Goal: Complete application form

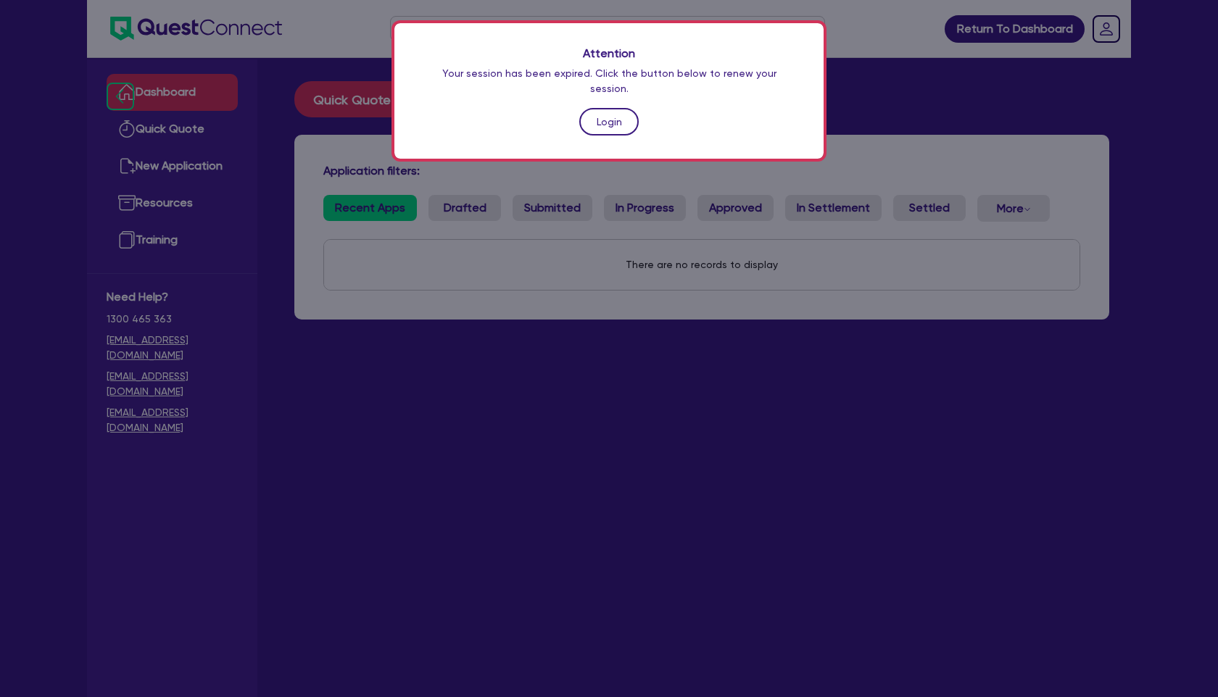
click at [610, 113] on link "Login" at bounding box center [608, 122] width 59 height 28
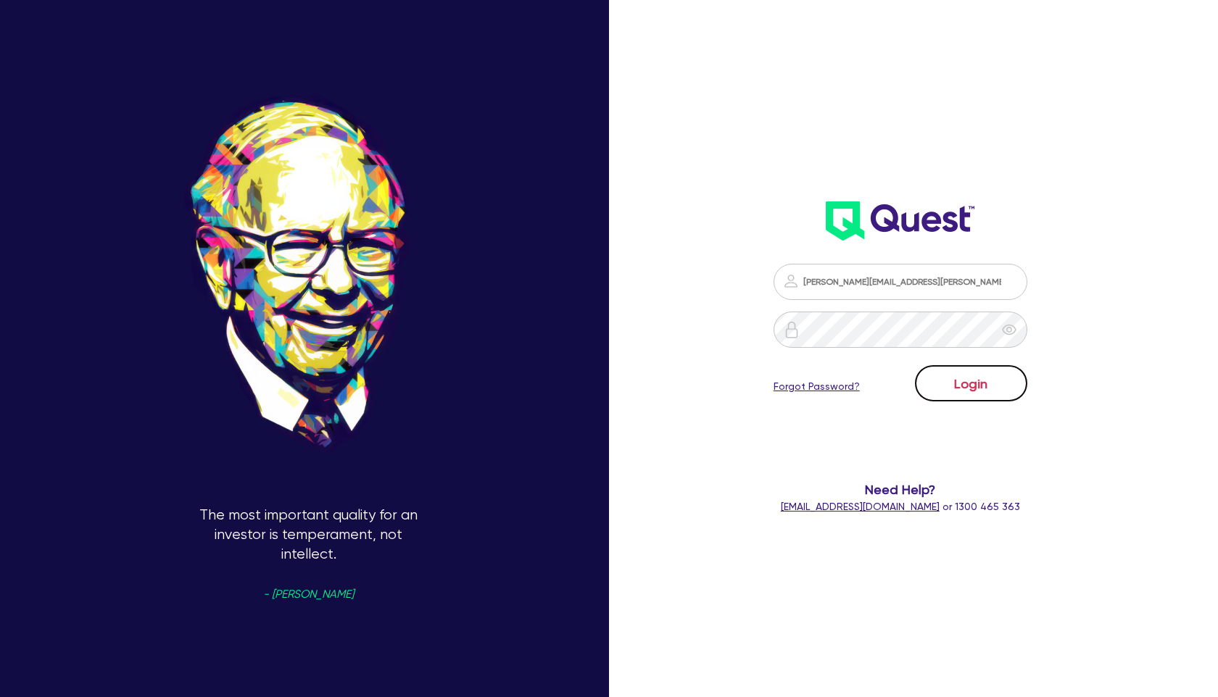
click at [954, 379] on button "Login" at bounding box center [971, 383] width 112 height 36
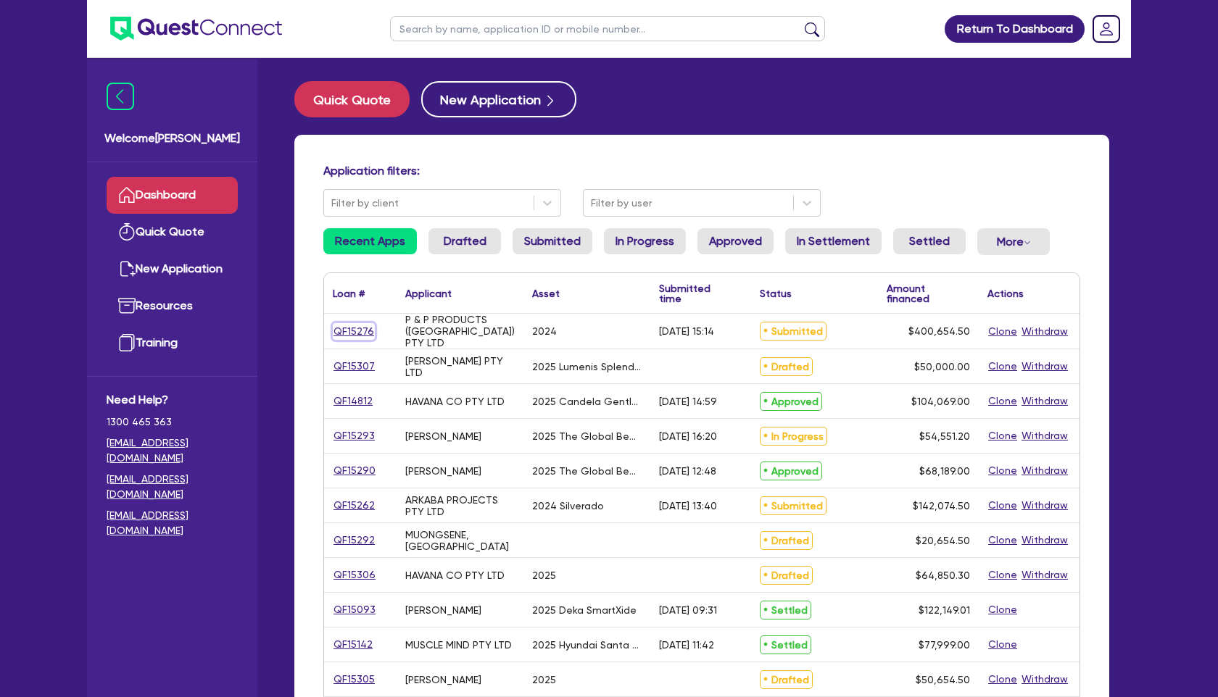
click at [344, 333] on link "QF15276" at bounding box center [354, 331] width 42 height 17
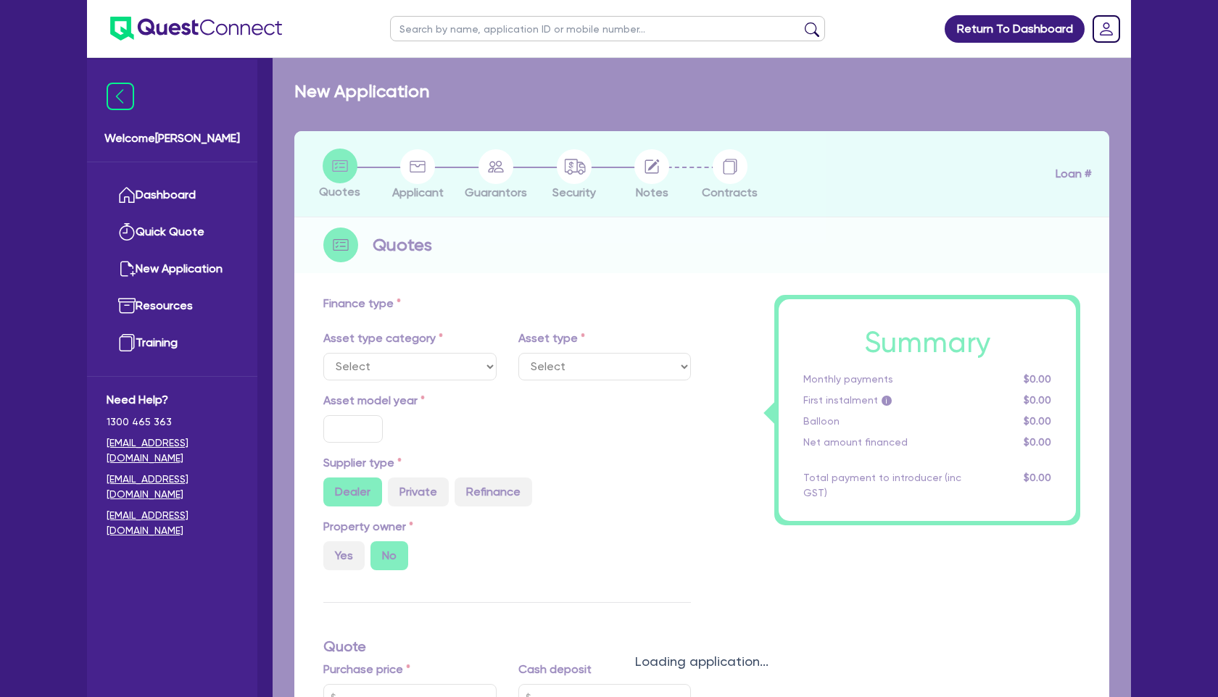
select select "CARS_AND_LIGHT_TRUCKS"
type input "2024"
radio input "false"
radio input "true"
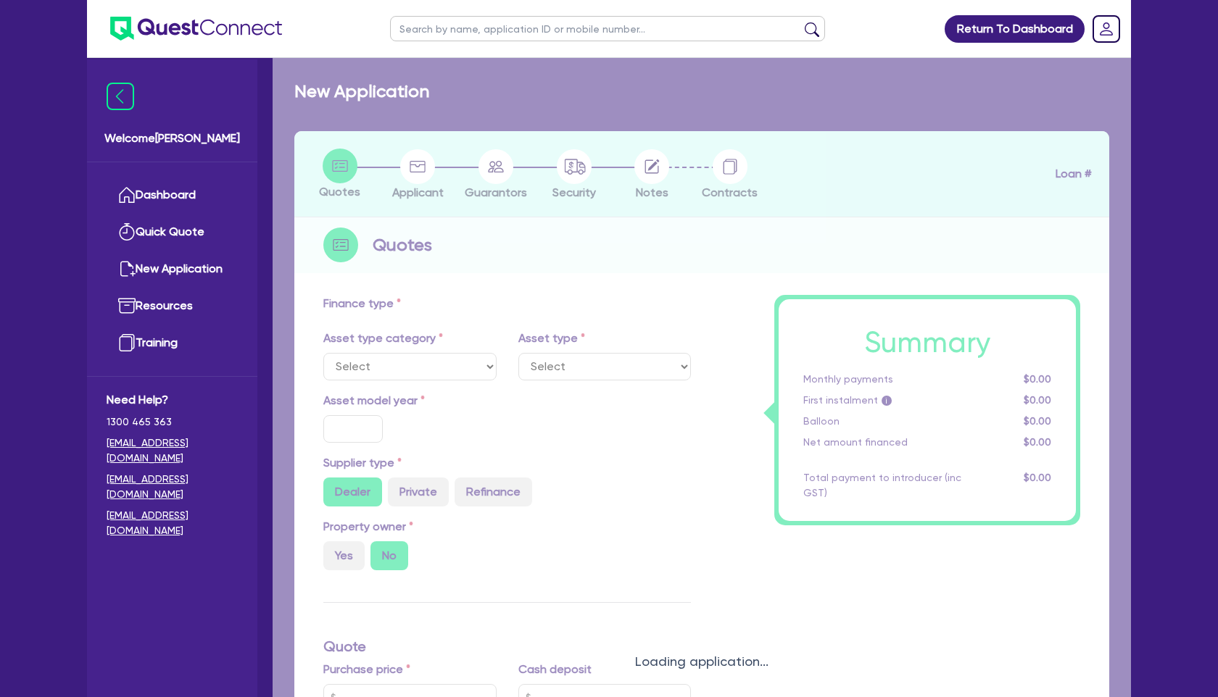
type input "400,000"
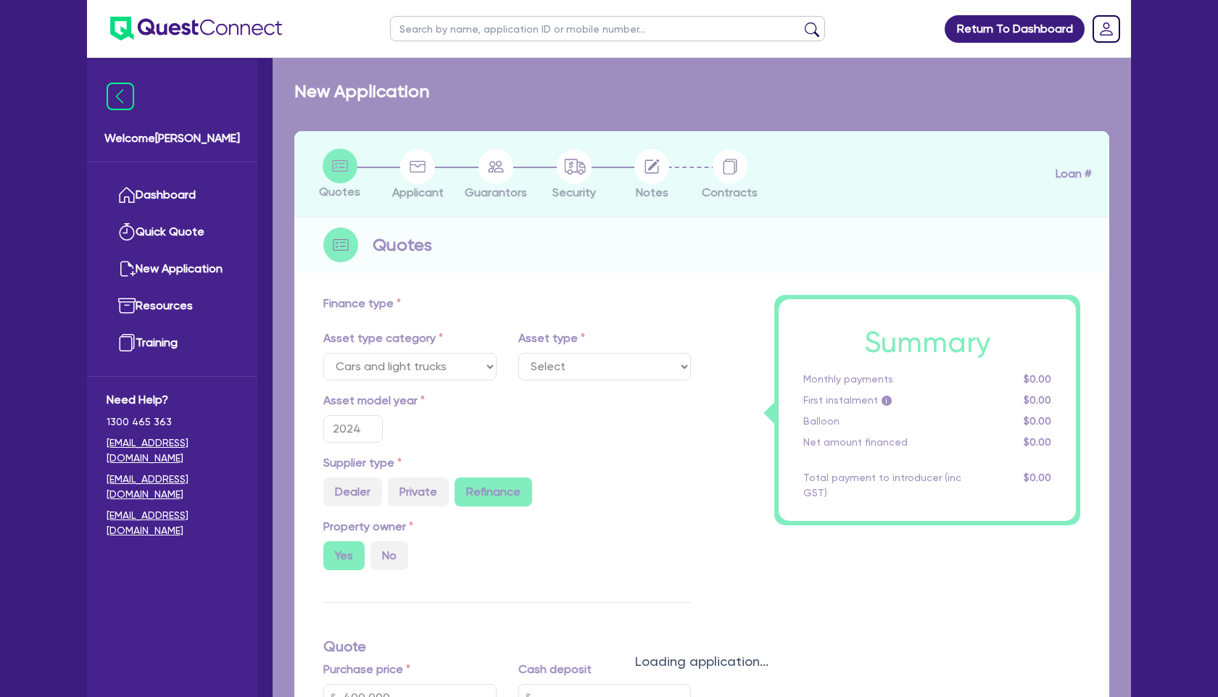
type input "5"
type input "20,032.72"
radio input "true"
type input "17.95"
select select "PASSENGER_VEHICLES"
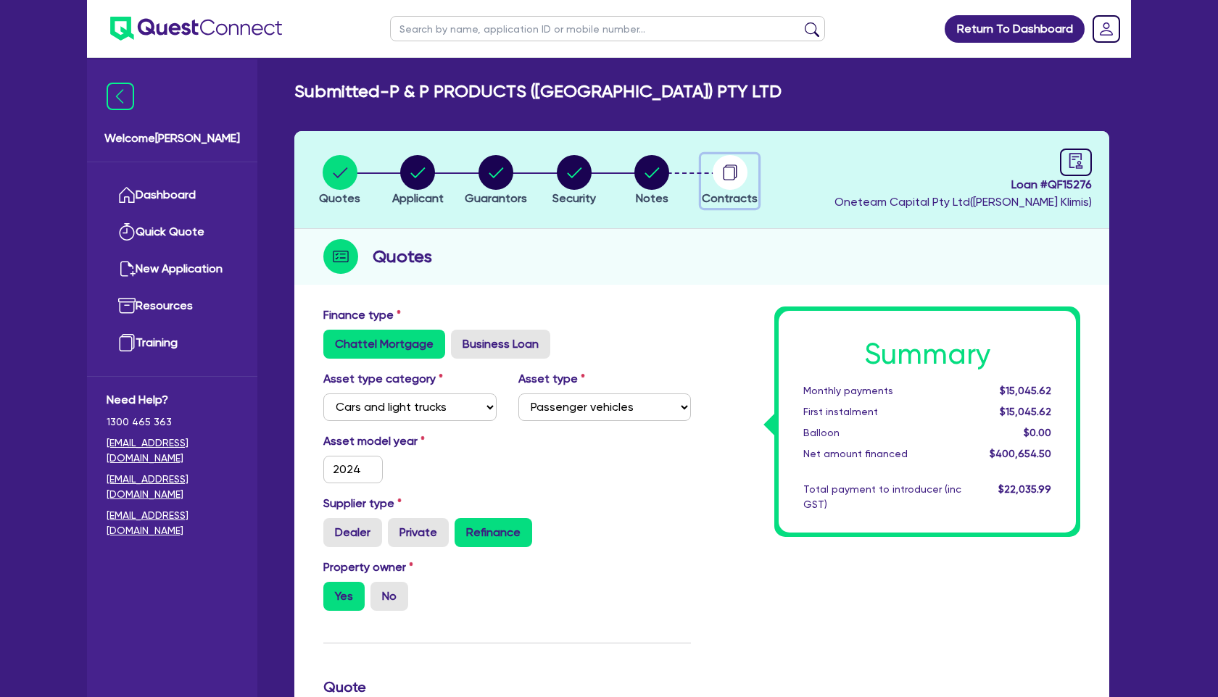
click at [723, 179] on circle "button" at bounding box center [730, 172] width 35 height 35
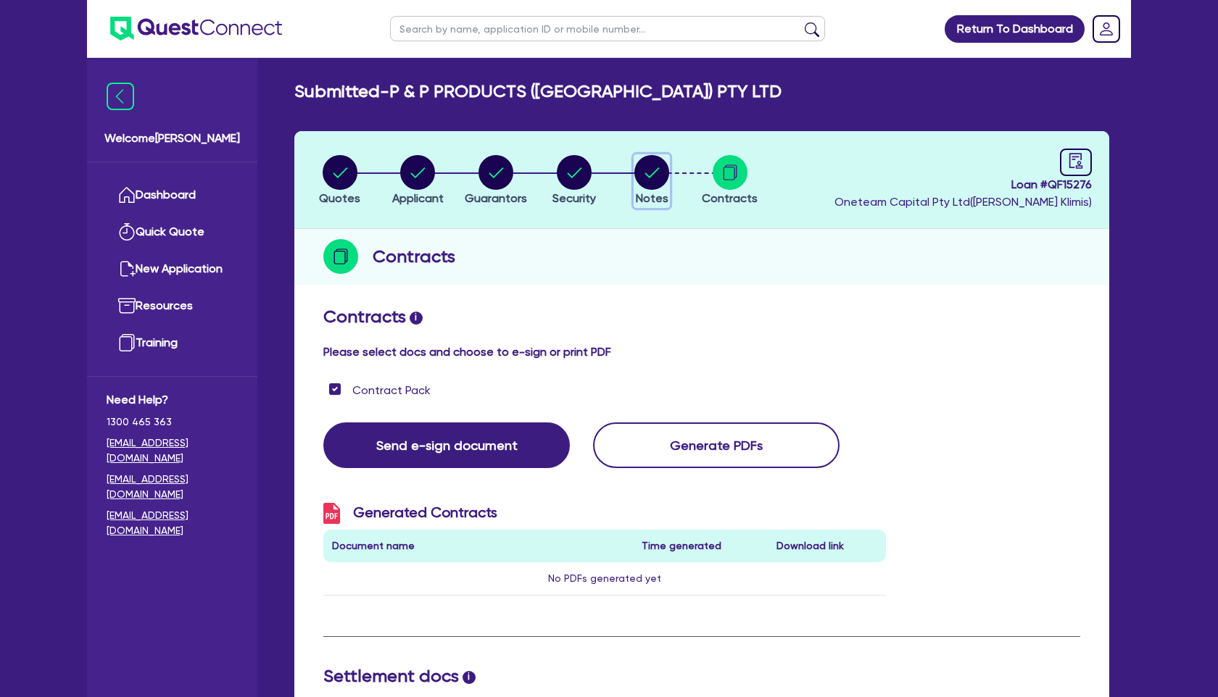
click at [653, 177] on circle "button" at bounding box center [651, 172] width 35 height 35
select select "Quest Finance - Own Book"
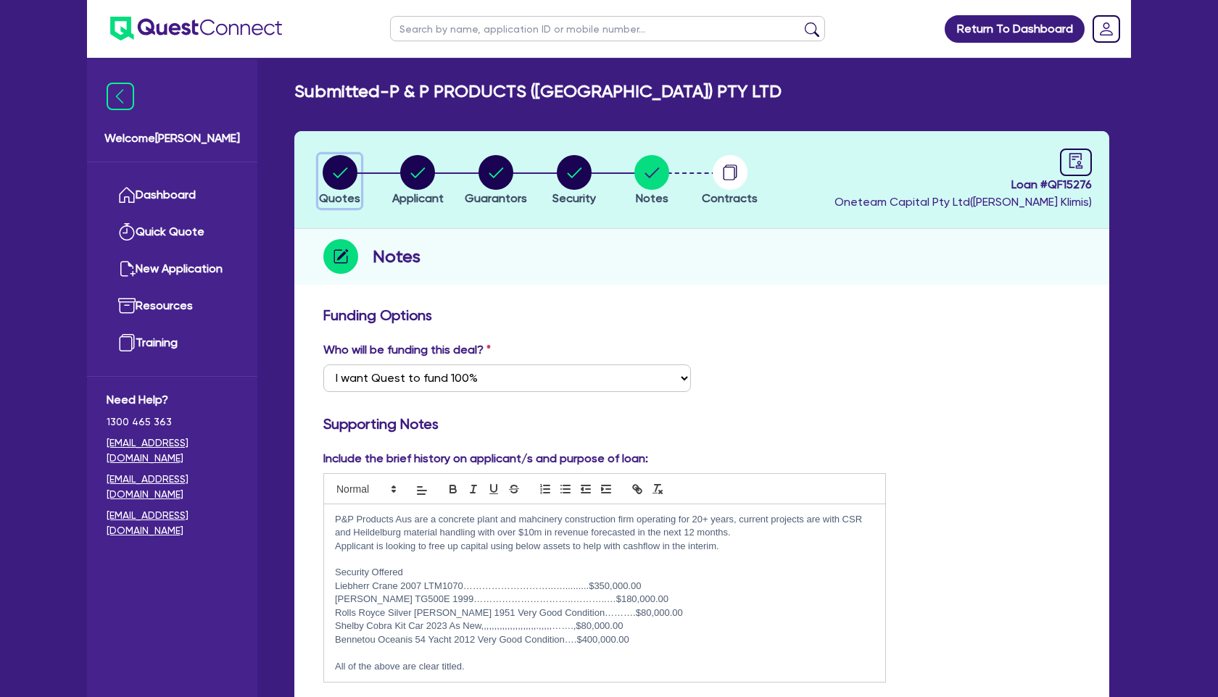
click at [351, 181] on circle "button" at bounding box center [340, 172] width 35 height 35
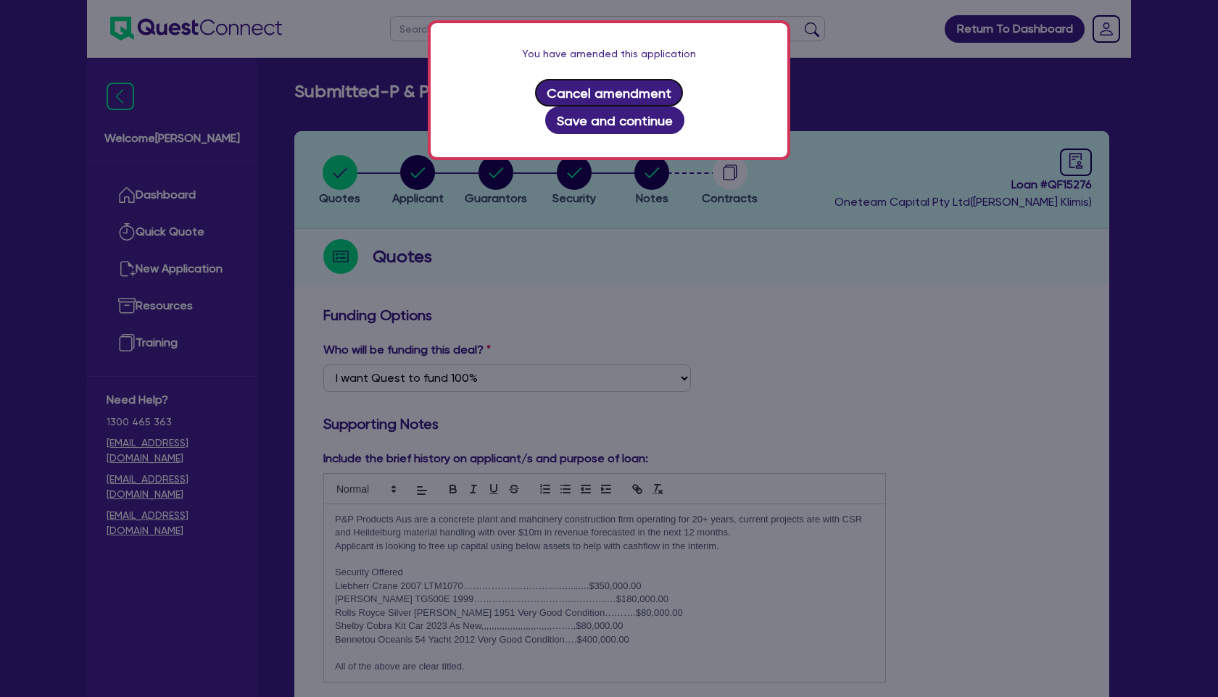
click at [536, 99] on button "Cancel amendment" at bounding box center [609, 93] width 149 height 28
select select "CARS_AND_LIGHT_TRUCKS"
select select "PASSENGER_VEHICLES"
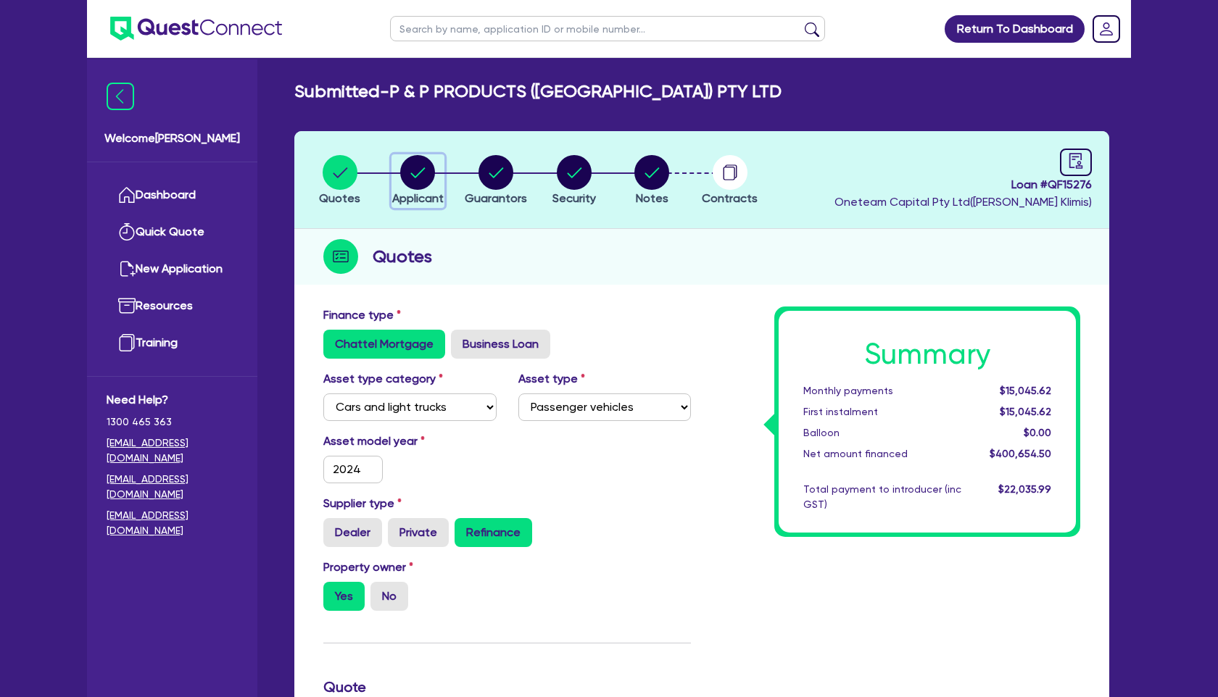
click at [423, 179] on circle "button" at bounding box center [417, 172] width 35 height 35
select select "COMPANY"
select select "BUILDING_CONSTRUCTION"
select select "BUSINESSES_LARGE_CONSTRUCTION_PROJECTS"
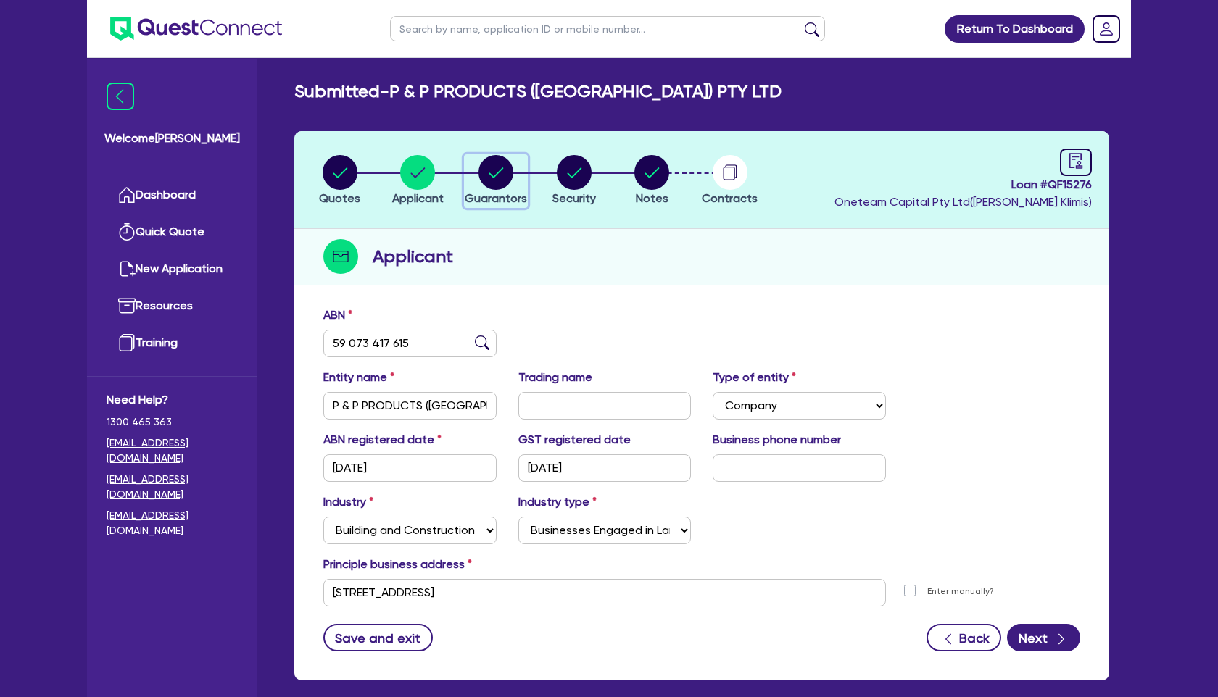
click at [501, 179] on circle "button" at bounding box center [495, 172] width 35 height 35
select select "MR"
select select "VIC"
select select "MARRIED"
select select "PROPERTY"
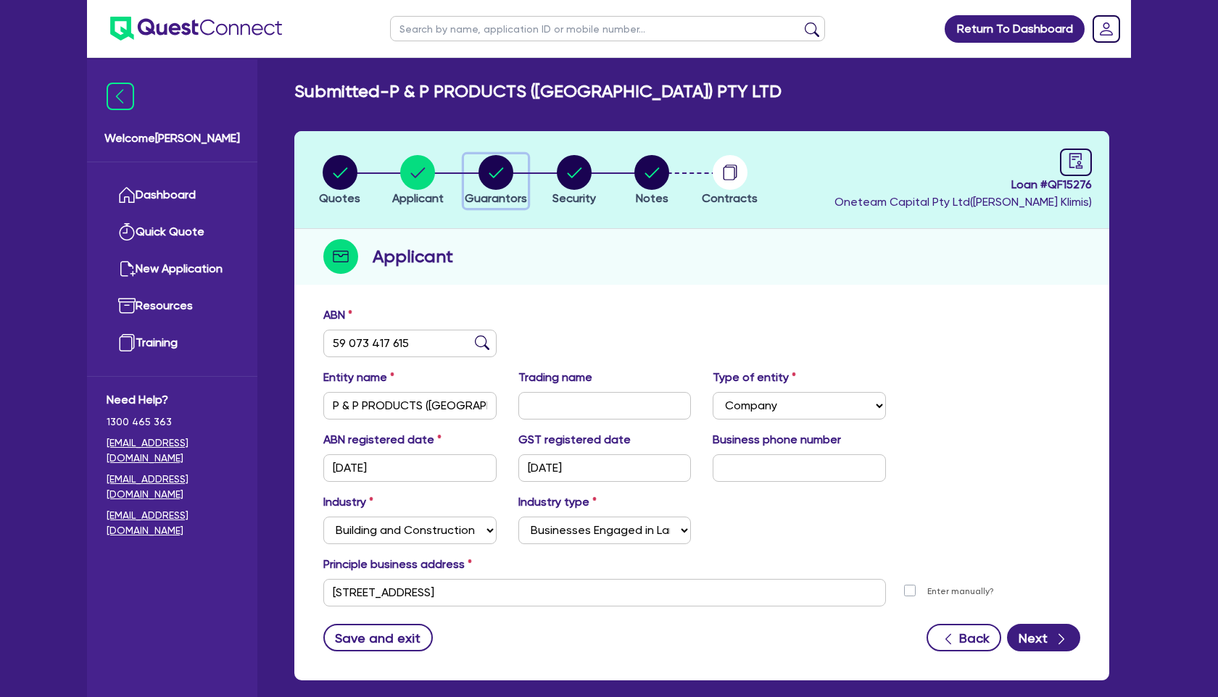
select select "PROPERTY"
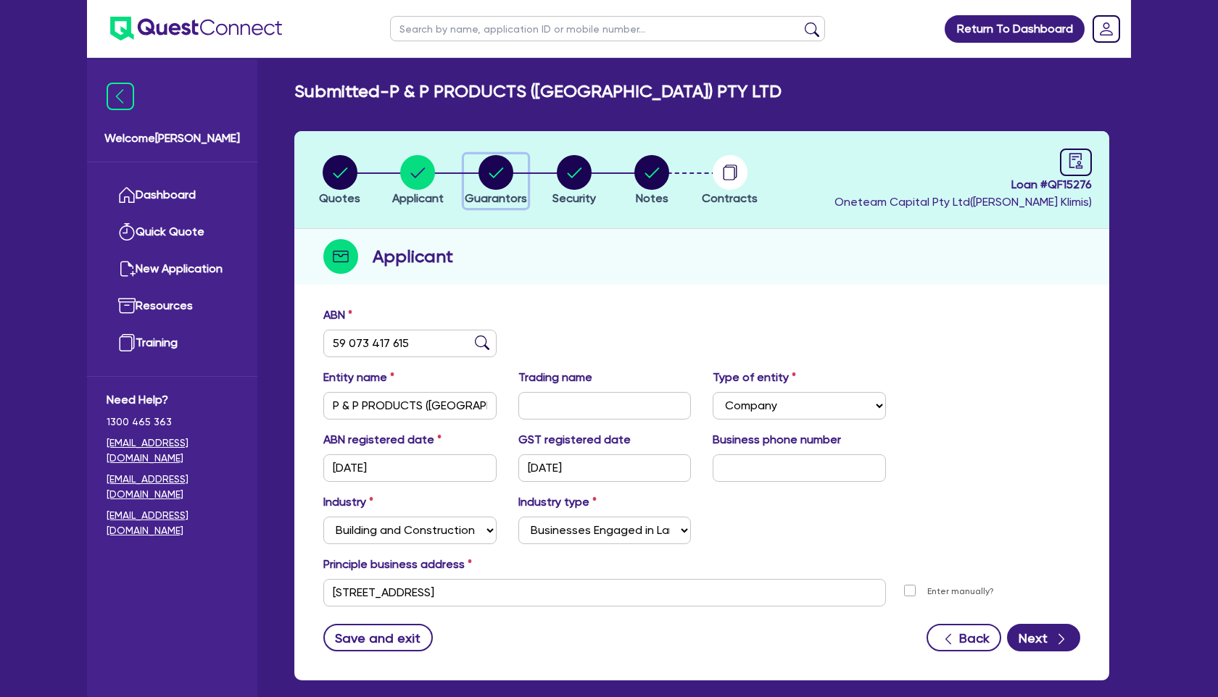
select select "VEHICLE"
select select "MORTGAGE"
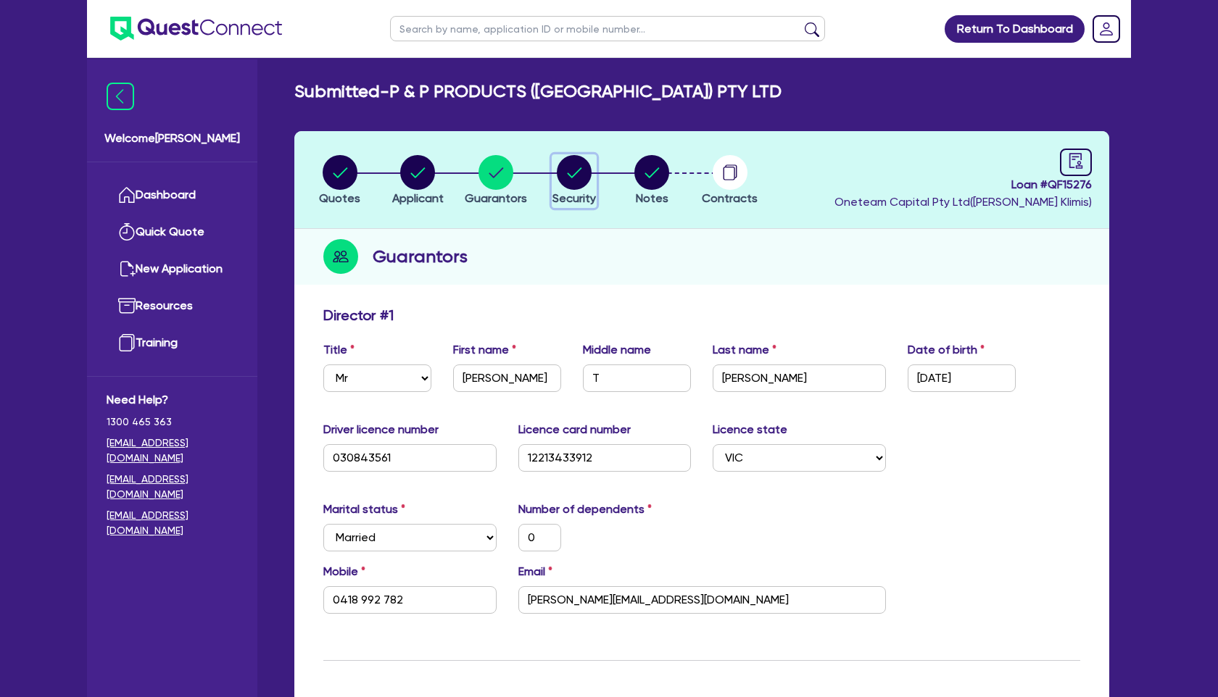
click at [584, 181] on circle "button" at bounding box center [574, 172] width 35 height 35
select select "CARS_AND_LIGHT_TRUCKS"
select select "PASSENGER_VEHICLES"
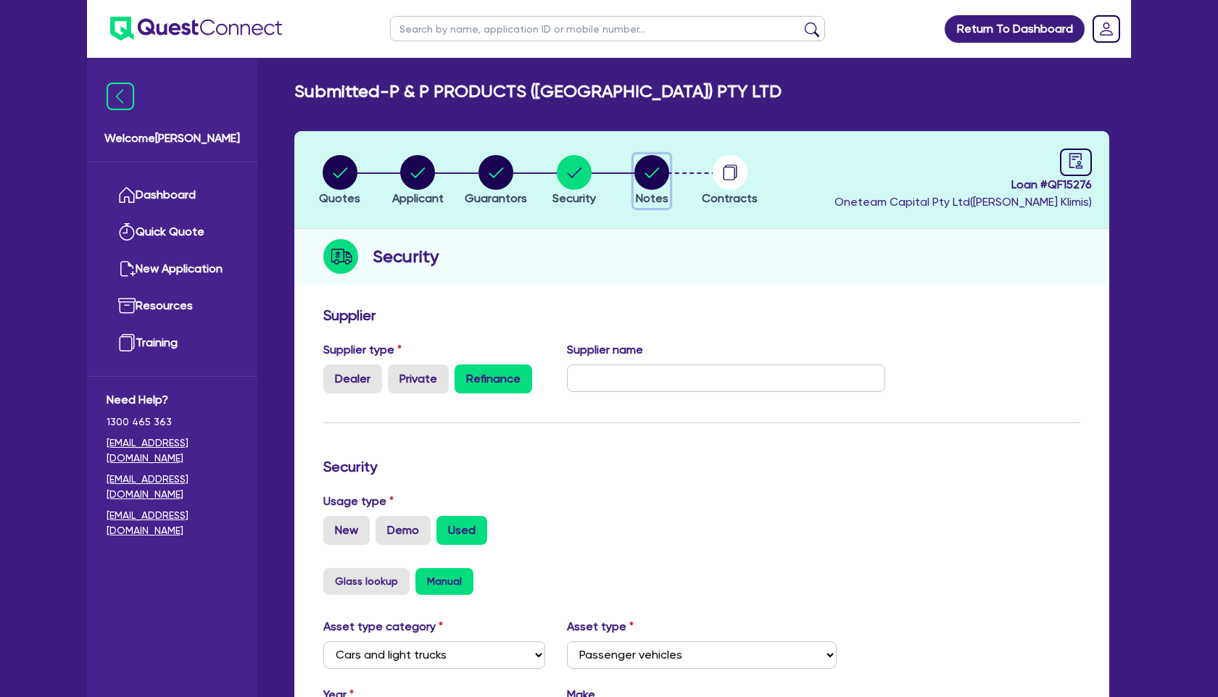
click at [667, 188] on icon "button" at bounding box center [651, 172] width 35 height 35
select select "Quest Finance - Own Book"
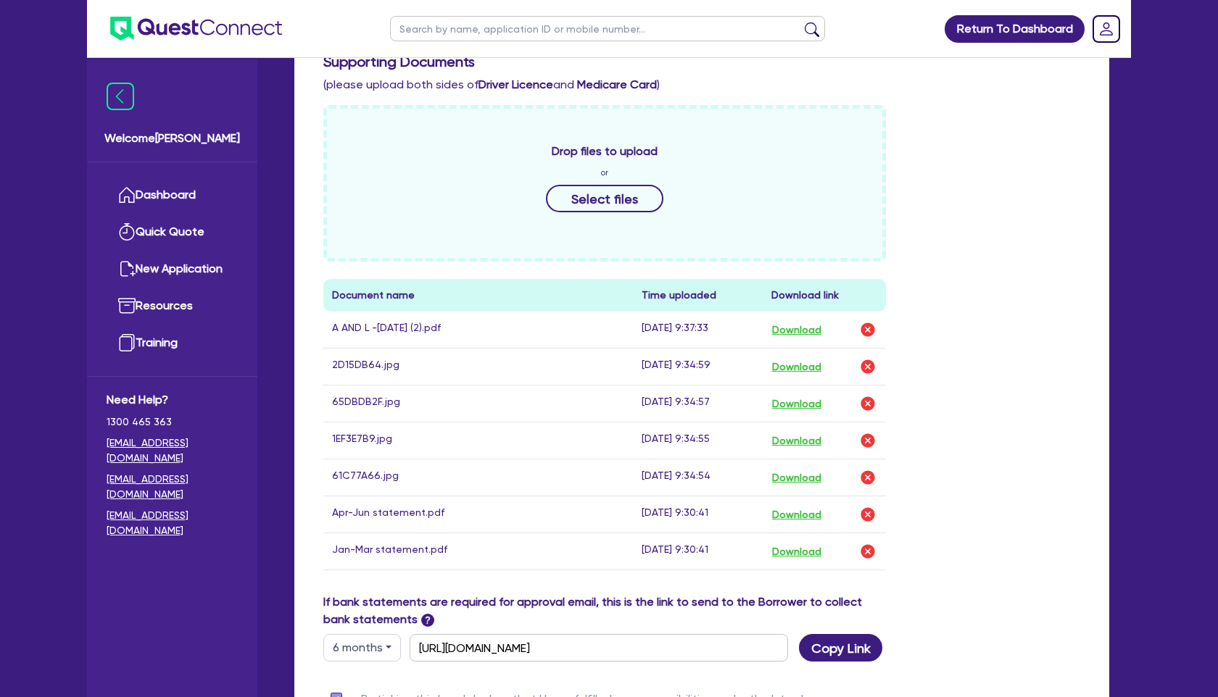
scroll to position [658, 0]
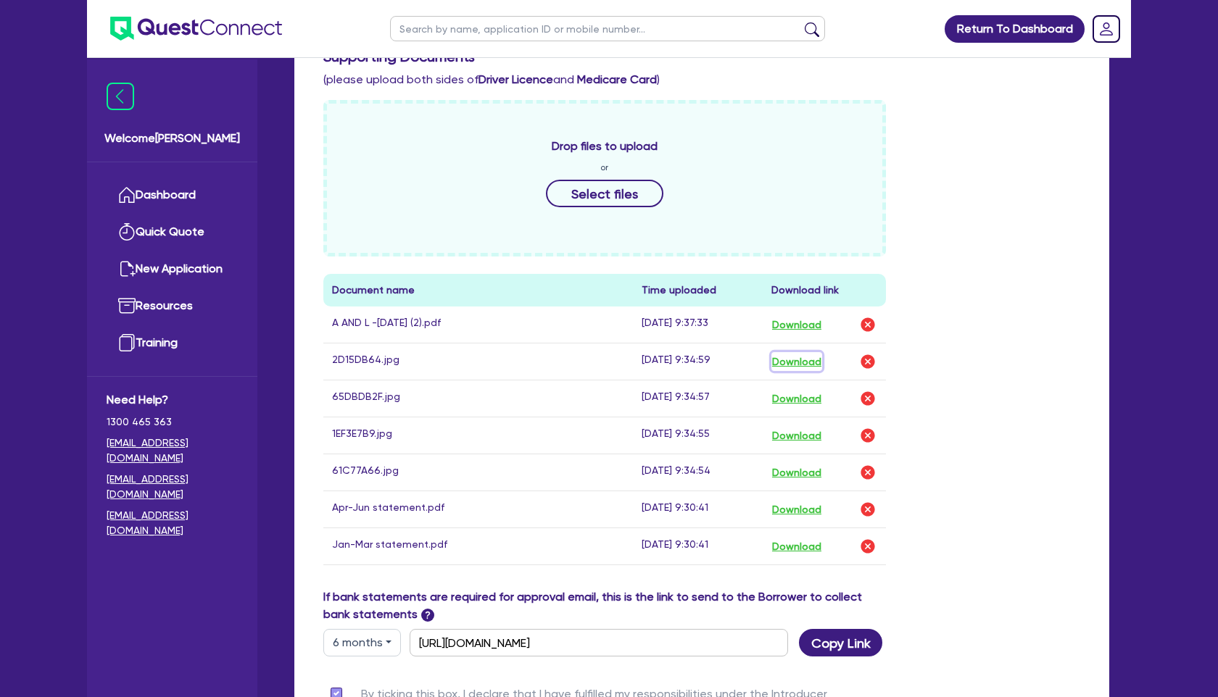
click at [787, 362] on button "Download" at bounding box center [796, 361] width 51 height 19
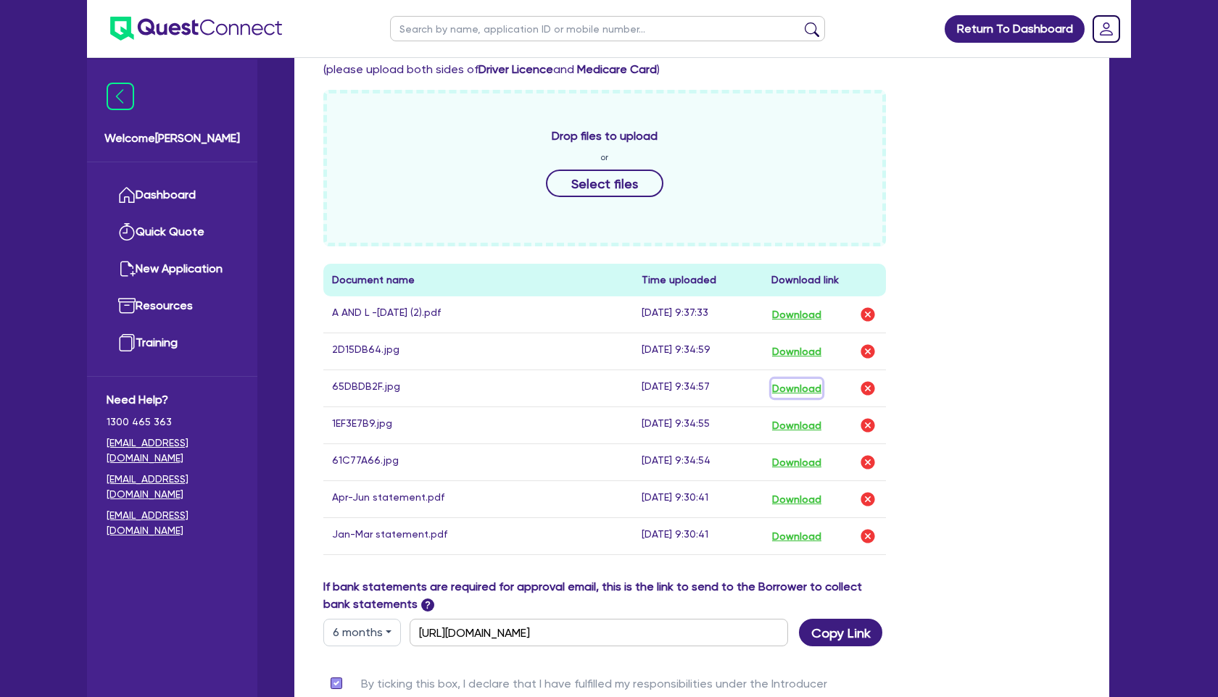
click at [792, 391] on button "Download" at bounding box center [796, 388] width 51 height 19
click at [806, 420] on button "Download" at bounding box center [796, 425] width 51 height 19
click at [804, 500] on button "Download" at bounding box center [796, 499] width 51 height 19
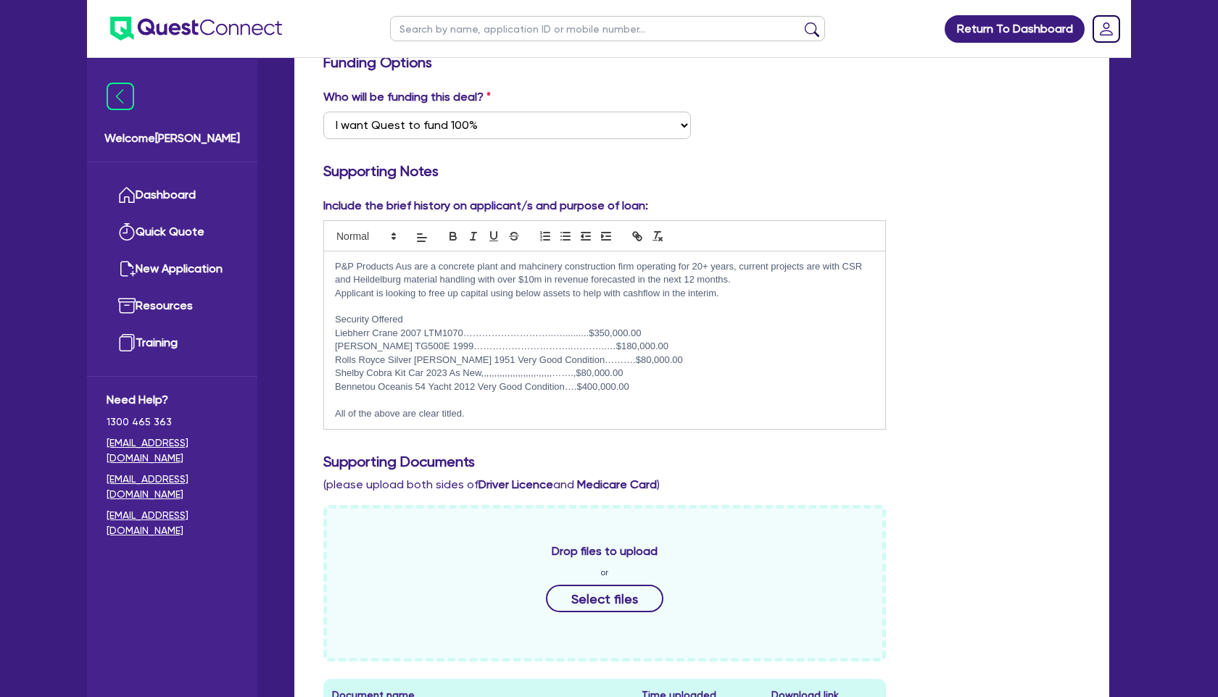
scroll to position [0, 0]
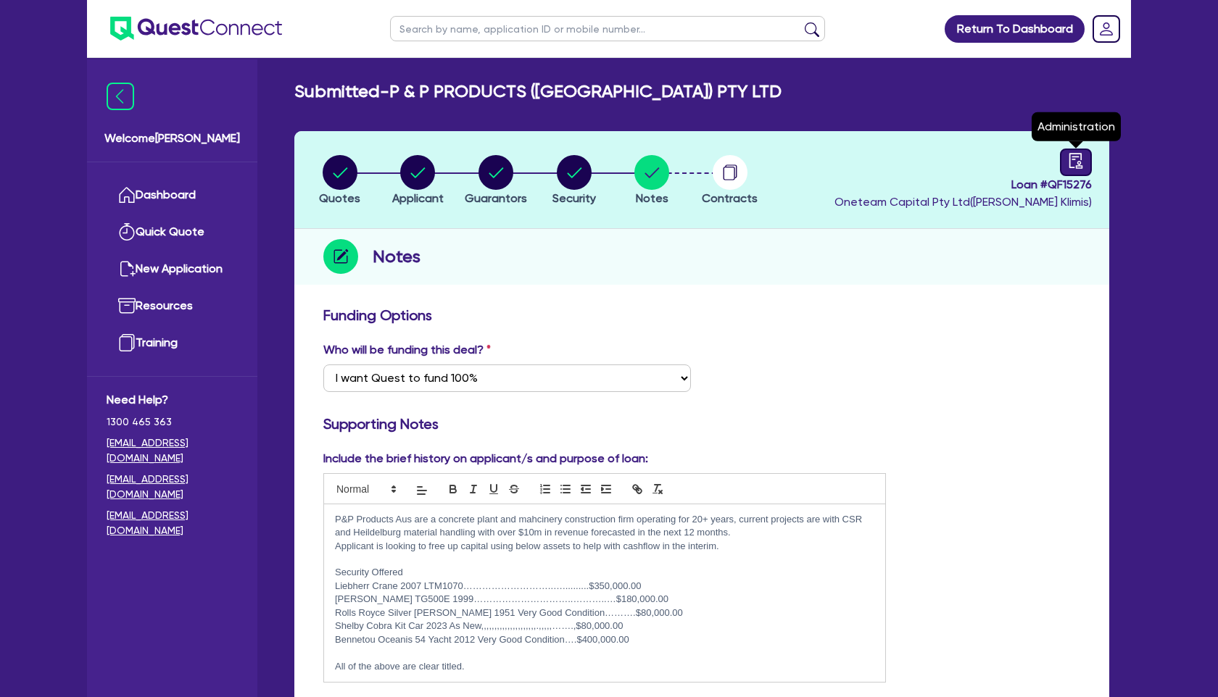
click at [1077, 160] on icon "audit" at bounding box center [1076, 161] width 16 height 16
select select "SUBMITTED_NEW"
select select "Quest Finance - Own Book"
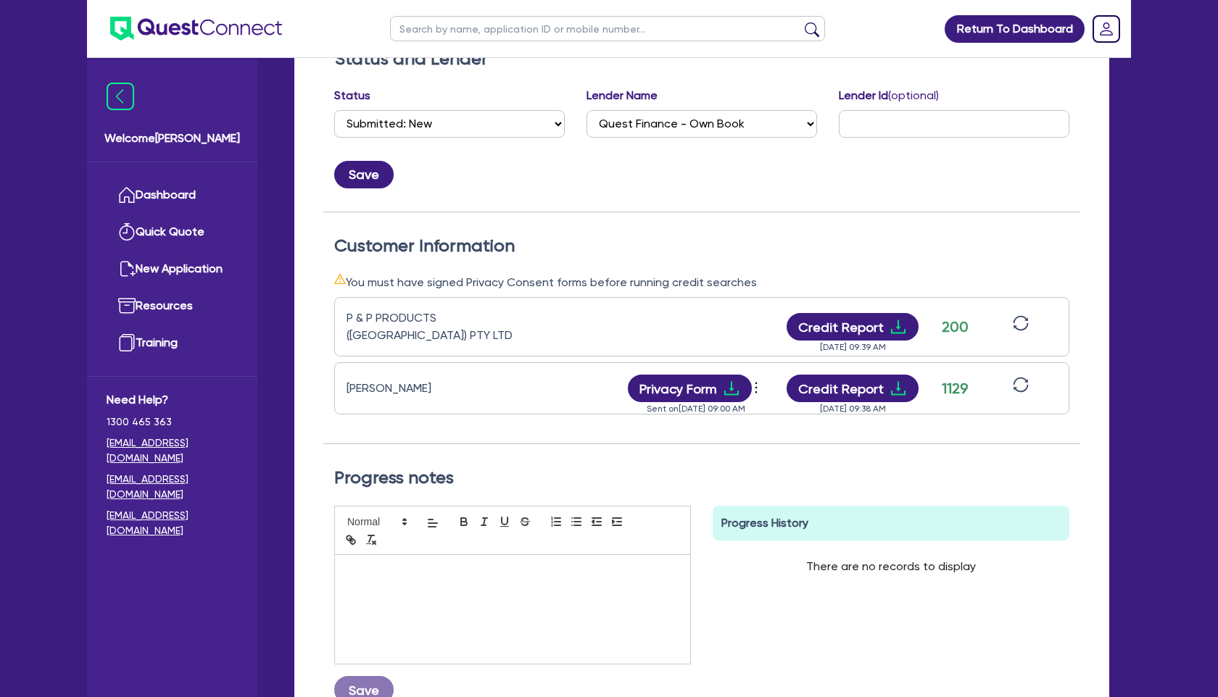
scroll to position [269, 0]
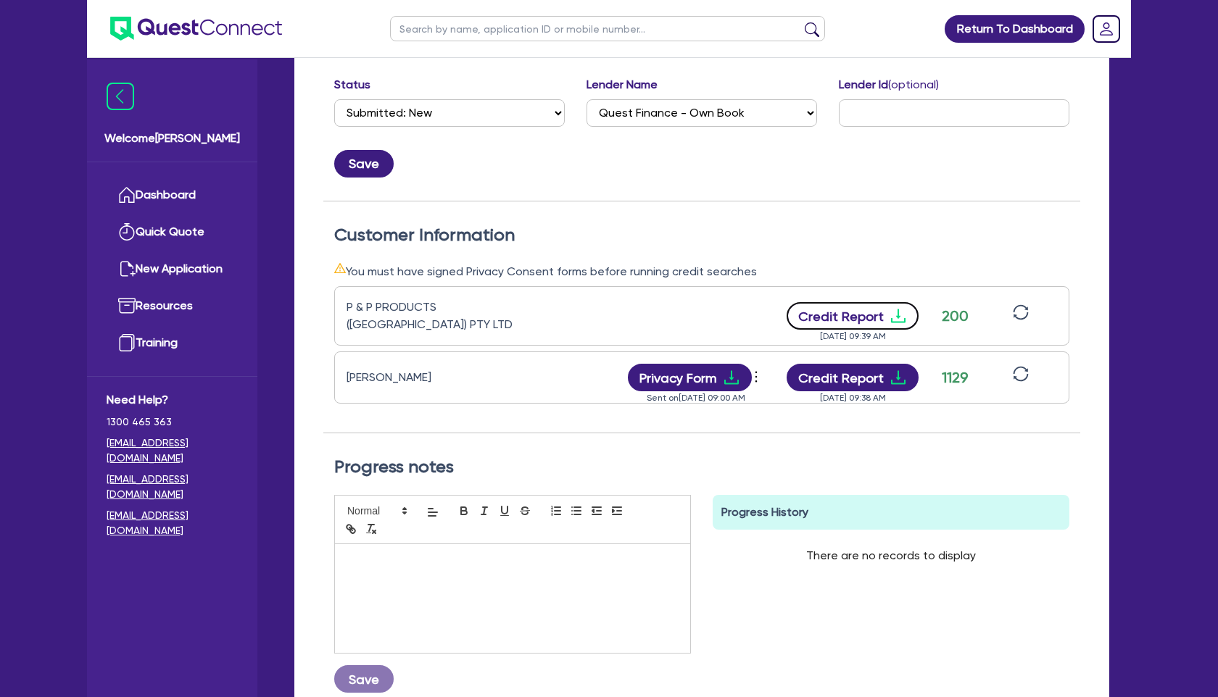
click at [832, 313] on button "Credit Report" at bounding box center [853, 316] width 133 height 28
